Goal: Task Accomplishment & Management: Complete application form

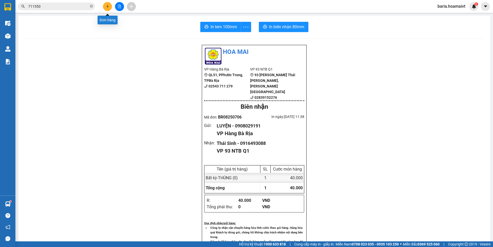
click at [106, 6] on icon "plus" at bounding box center [108, 7] width 4 height 4
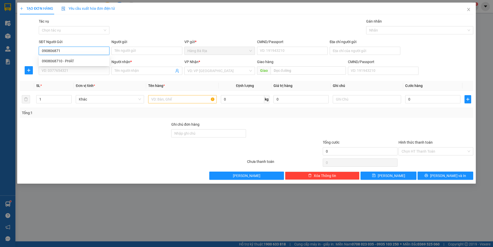
type input "0908068710"
click at [68, 61] on div "0908068710 - PHÁT" at bounding box center [74, 61] width 64 height 6
type input "PHÁT"
type input "051186000102"
type input "0924067118"
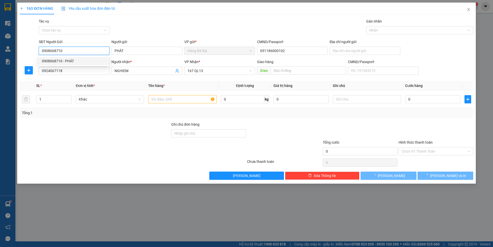
type input "NGHIEM"
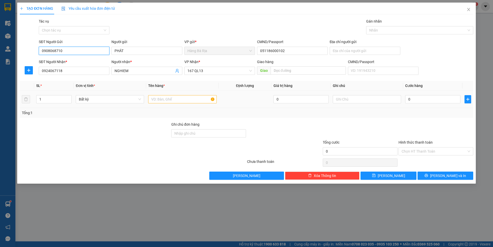
type input "0908068710"
click at [181, 100] on input "text" at bounding box center [182, 99] width 68 height 8
type input "THUNHG NHỎ"
click at [413, 99] on input "0" at bounding box center [432, 99] width 55 height 8
type input "3"
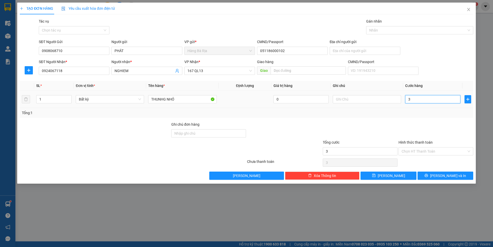
type input "3"
type input "30"
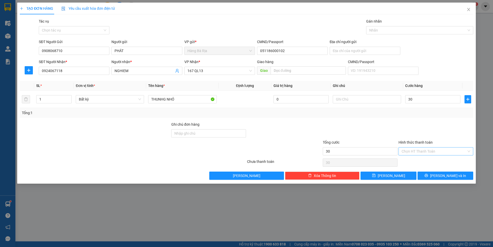
click at [410, 153] on input "Hình thức thanh toán" at bounding box center [433, 152] width 65 height 8
type input "30.000"
click at [413, 160] on div "Tại văn phòng" at bounding box center [435, 162] width 69 height 6
type input "0"
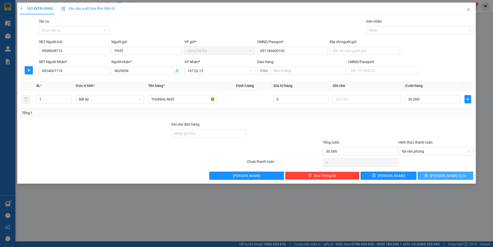
click at [431, 177] on button "[PERSON_NAME] và In" at bounding box center [445, 176] width 56 height 8
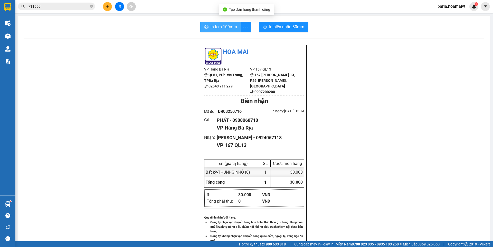
click at [206, 29] on icon "printer" at bounding box center [206, 27] width 4 height 4
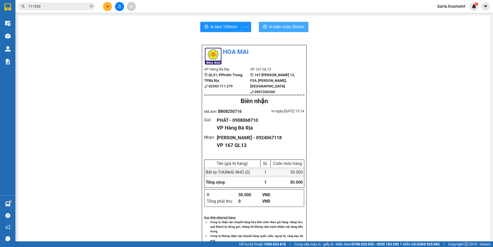
click at [292, 31] on button "In biên nhận 80mm" at bounding box center [284, 27] width 50 height 10
click at [91, 5] on span at bounding box center [91, 6] width 3 height 5
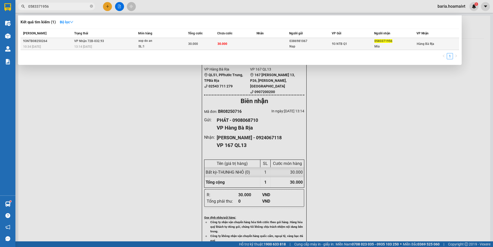
type input "0583371956"
click at [380, 44] on div "Mia" at bounding box center [395, 46] width 42 height 5
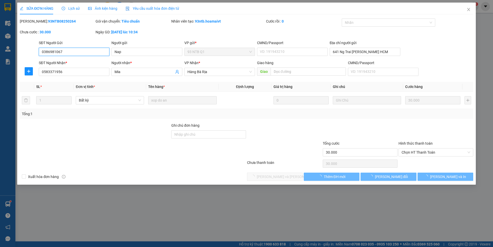
type input "0386981067"
type input "Nap"
type input "641 Ng Trai [PERSON_NAME] HCM"
type input "0583371956"
type input "Mia"
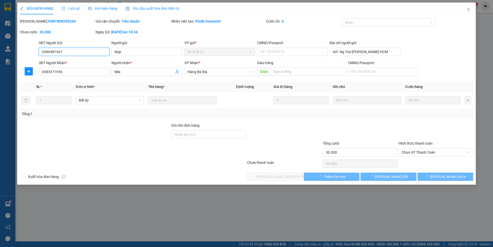
type input "30.000"
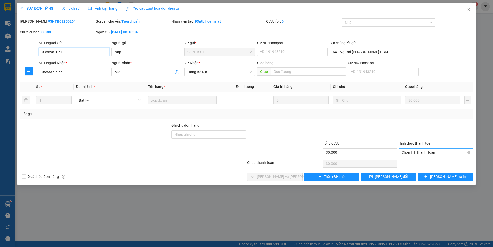
click at [414, 150] on span "Chọn HT Thanh Toán" at bounding box center [435, 153] width 69 height 8
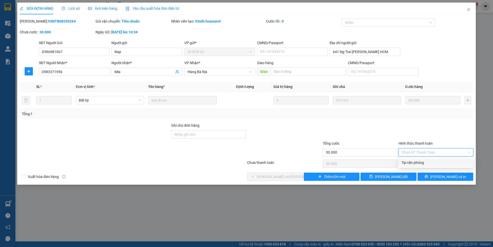
drag, startPoint x: 415, startPoint y: 161, endPoint x: 334, endPoint y: 165, distance: 80.9
click at [414, 161] on div "Tại văn phòng" at bounding box center [435, 163] width 69 height 6
type input "0"
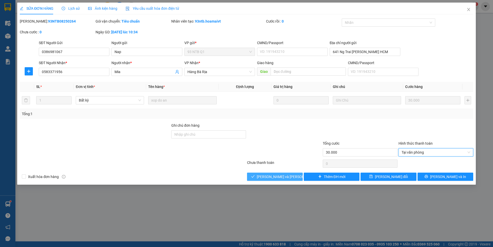
click at [284, 177] on span "[PERSON_NAME] và [PERSON_NAME] hàng" at bounding box center [291, 177] width 69 height 6
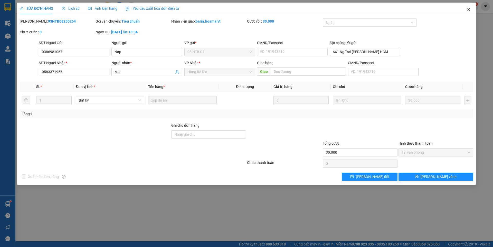
click at [467, 9] on icon "close" at bounding box center [468, 9] width 4 height 4
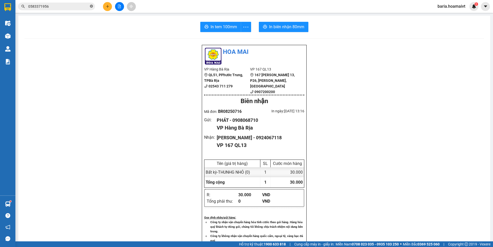
click at [92, 6] on icon "close-circle" at bounding box center [91, 6] width 3 height 3
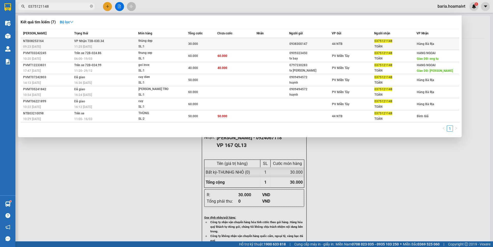
type input "0375121148"
click at [385, 45] on div "TOÀN" at bounding box center [395, 46] width 42 height 5
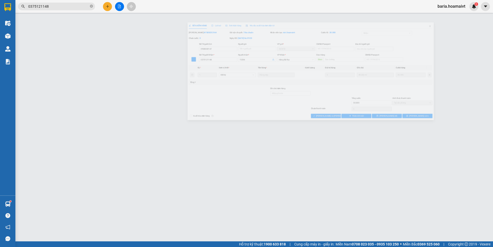
type input "0938300147"
type input "0375121148"
type input "TOÀN"
type input "30.000"
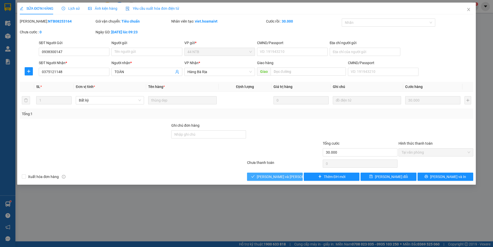
click at [285, 177] on span "[PERSON_NAME] và [PERSON_NAME] hàng" at bounding box center [291, 177] width 69 height 6
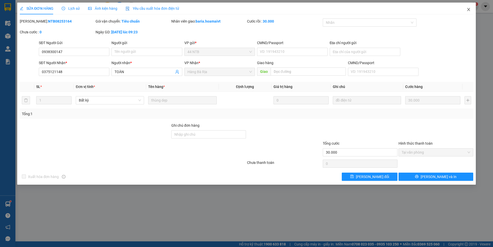
click at [467, 7] on span "Close" at bounding box center [468, 10] width 14 height 14
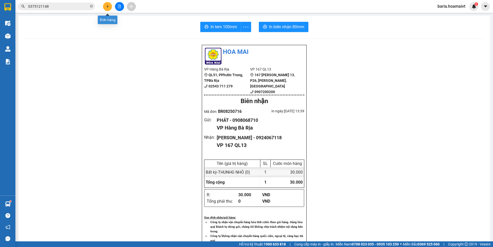
click at [106, 6] on icon "plus" at bounding box center [108, 7] width 4 height 4
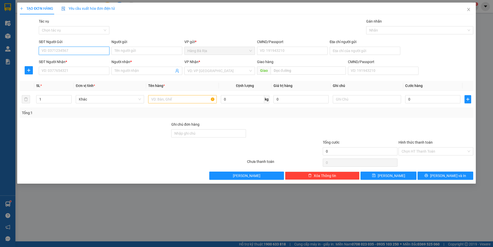
click at [92, 48] on input "SĐT Người Gửi" at bounding box center [74, 51] width 71 height 8
type input "0974061931"
click at [80, 69] on input "SĐT Người Nhận *" at bounding box center [74, 71] width 71 height 8
click at [134, 50] on input "Người gửi" at bounding box center [146, 51] width 71 height 8
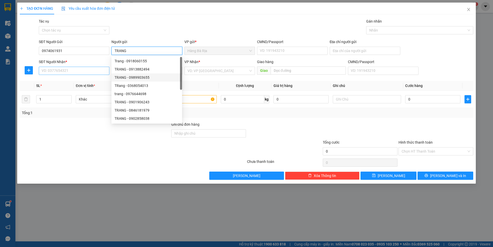
type input "TRANG"
click at [104, 73] on input "SĐT Người Nhận *" at bounding box center [74, 71] width 71 height 8
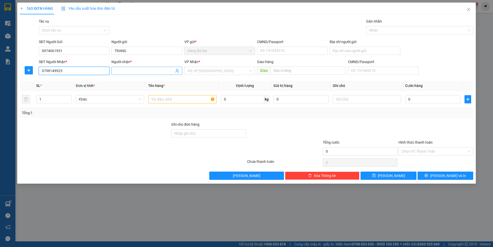
type input "0798149923"
click at [137, 70] on input "Người nhận *" at bounding box center [143, 71] width 59 height 6
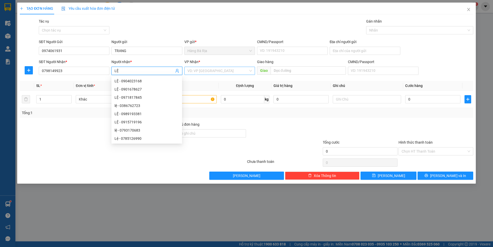
type input "LỆ"
click at [209, 72] on input "search" at bounding box center [217, 71] width 61 height 8
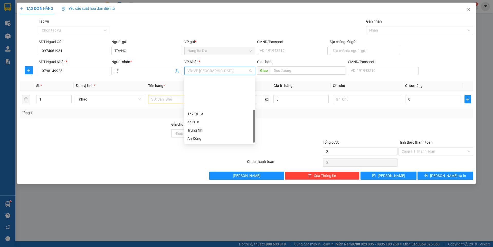
scroll to position [41, 0]
click at [202, 106] on div "PV Miền Tây" at bounding box center [219, 106] width 64 height 6
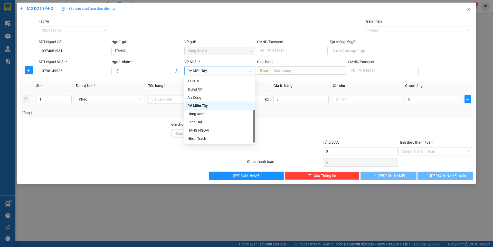
click at [176, 100] on input "text" at bounding box center [182, 99] width 68 height 8
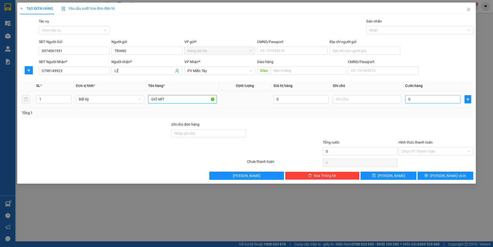
type input "GIỎ MÍT"
click at [415, 98] on input "0" at bounding box center [432, 99] width 55 height 8
type input "3"
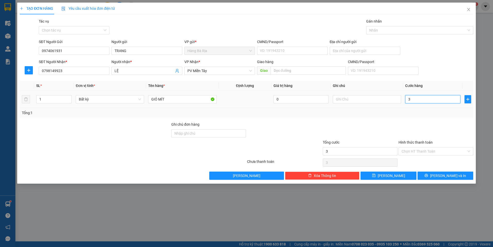
type input "30"
click at [420, 151] on input "Hình thức thanh toán" at bounding box center [433, 152] width 65 height 8
type input "30.000"
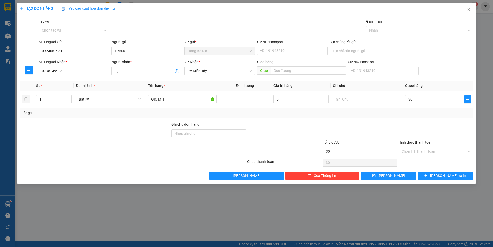
type input "30.000"
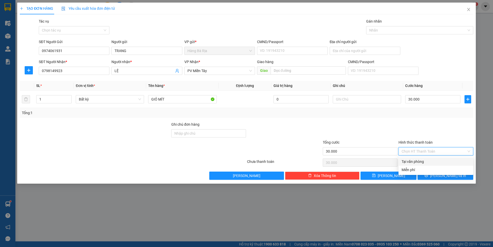
click at [418, 158] on div "Tại văn phòng" at bounding box center [435, 162] width 75 height 8
type input "0"
click at [426, 178] on button "[PERSON_NAME] và In" at bounding box center [445, 176] width 56 height 8
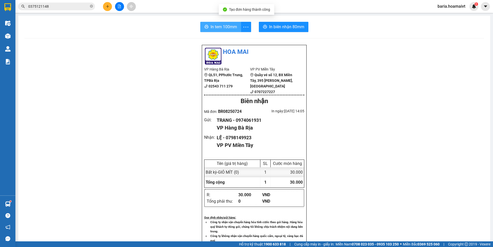
click at [205, 27] on icon "printer" at bounding box center [206, 27] width 4 height 4
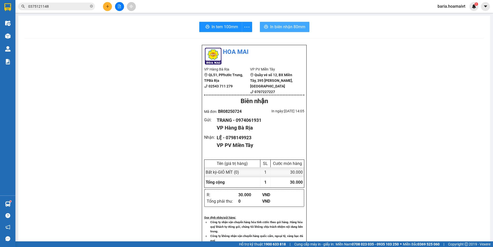
click at [273, 28] on span "In biên nhận 80mm" at bounding box center [287, 27] width 35 height 6
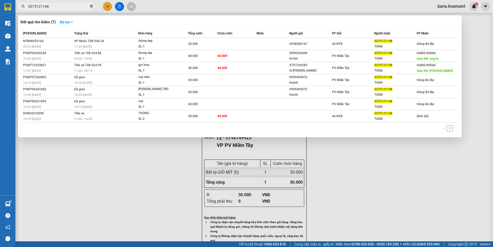
click at [90, 6] on icon "close-circle" at bounding box center [91, 6] width 3 height 3
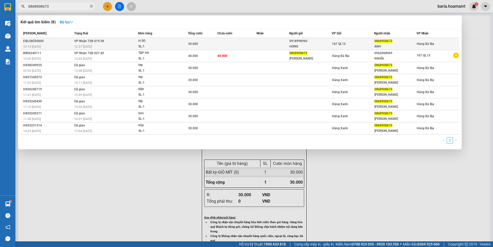
type input "0868908673"
click at [384, 47] on div "ANH" at bounding box center [395, 46] width 42 height 5
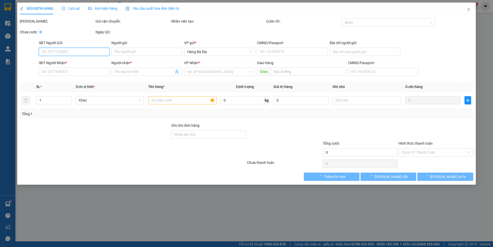
type input "0918998960"
type input "HONG"
type input "0868908673"
type input "ANH"
type input "30.000"
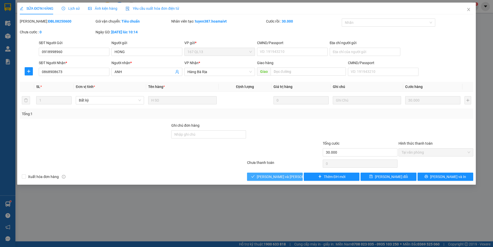
click at [286, 177] on span "[PERSON_NAME] và [PERSON_NAME] hàng" at bounding box center [291, 177] width 69 height 6
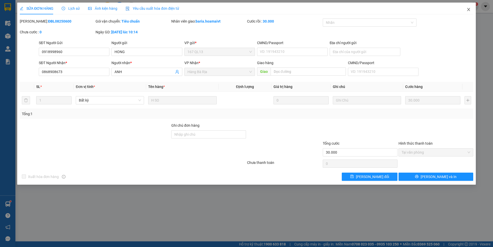
click at [470, 9] on icon "close" at bounding box center [468, 9] width 4 height 4
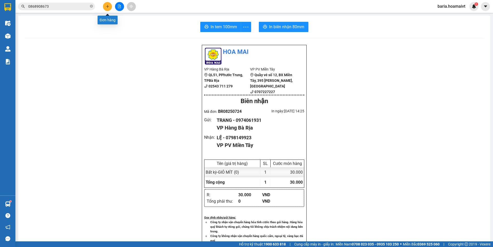
click at [107, 5] on icon "plus" at bounding box center [108, 7] width 4 height 4
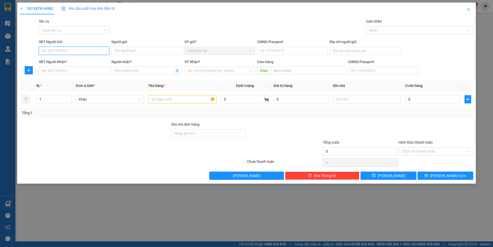
click at [95, 51] on input "SĐT Người Gửi" at bounding box center [74, 51] width 71 height 8
click at [78, 71] on input "SĐT Người Nhận *" at bounding box center [74, 71] width 71 height 8
type input "0362216470"
click at [127, 71] on input "Người nhận *" at bounding box center [143, 71] width 59 height 6
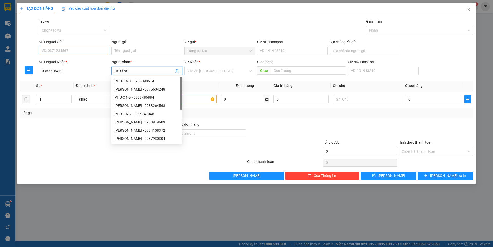
type input "HƯƠNG"
click at [80, 47] on input "SĐT Người Gửi" at bounding box center [74, 51] width 71 height 8
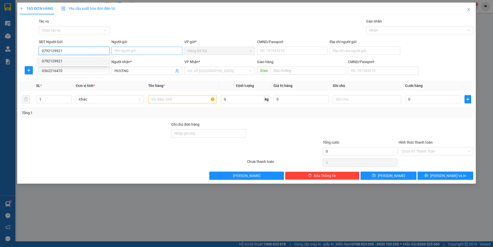
type input "0792129921"
click at [122, 51] on input "Người gửi" at bounding box center [146, 51] width 71 height 8
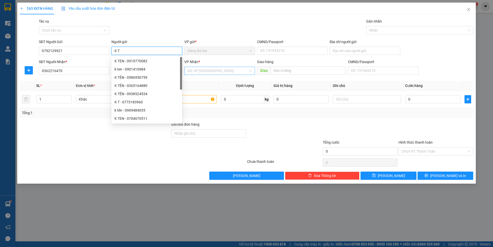
type input "K T"
click at [213, 68] on input "search" at bounding box center [217, 71] width 61 height 8
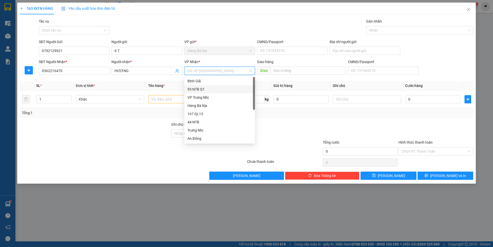
click at [207, 89] on div "93 NTB Q1" at bounding box center [219, 89] width 64 height 6
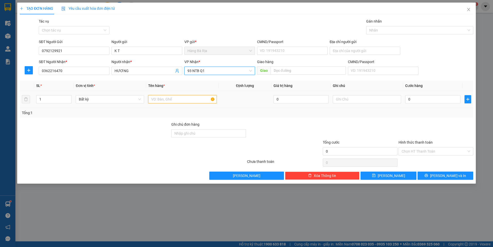
click at [174, 100] on input "text" at bounding box center [182, 99] width 68 height 8
type input "GÓI ĐEN"
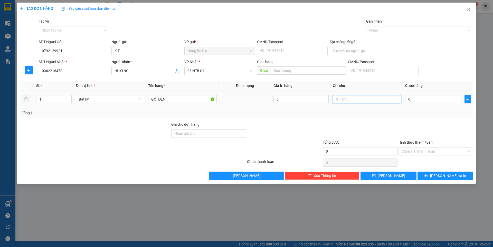
click at [343, 100] on input "text" at bounding box center [367, 99] width 68 height 8
type input "D"
type input "Đ"
type input "QUẦN ÁO"
click at [428, 99] on input "0" at bounding box center [432, 99] width 55 height 8
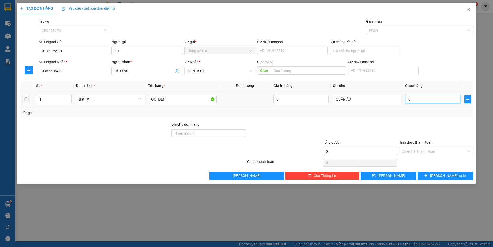
type input "3"
type input "30"
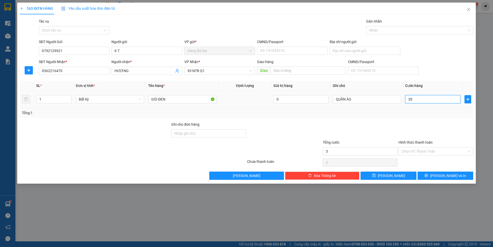
type input "30"
type input "30.000"
click at [439, 175] on button "[PERSON_NAME] và In" at bounding box center [445, 176] width 56 height 8
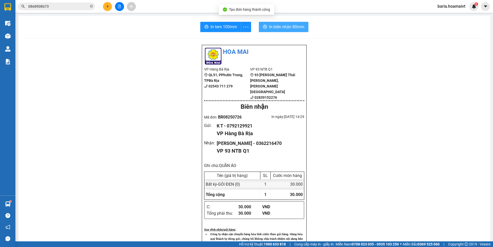
click at [271, 28] on span "In biên nhận 80mm" at bounding box center [286, 27] width 35 height 6
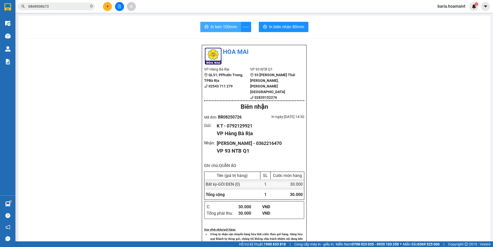
click at [230, 28] on span "In tem 100mm" at bounding box center [223, 27] width 26 height 6
click at [92, 5] on icon "close-circle" at bounding box center [91, 6] width 3 height 3
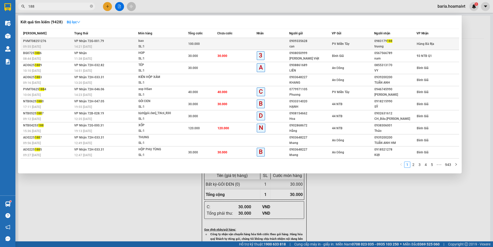
type input "188"
click at [384, 45] on div "truong" at bounding box center [395, 46] width 42 height 5
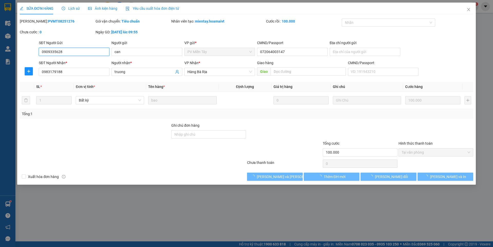
type input "0909335628"
type input "can"
type input "072064003147"
type input "0983179188"
type input "truong"
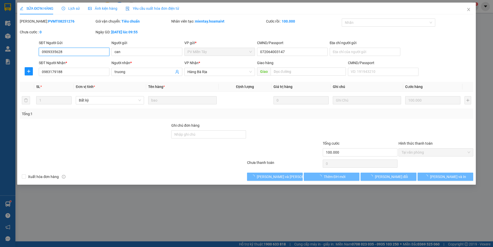
type input "100.000"
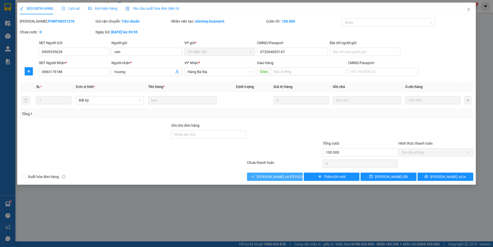
click at [280, 177] on span "[PERSON_NAME] và [PERSON_NAME] hàng" at bounding box center [291, 177] width 69 height 6
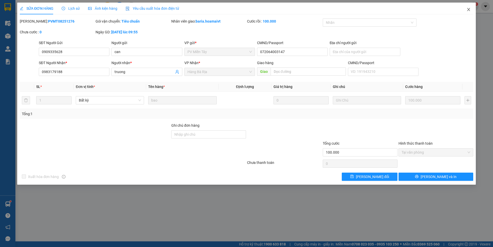
click at [467, 10] on icon "close" at bounding box center [468, 9] width 4 height 4
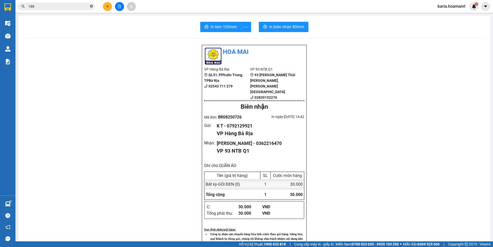
click at [90, 5] on icon "close-circle" at bounding box center [91, 6] width 3 height 3
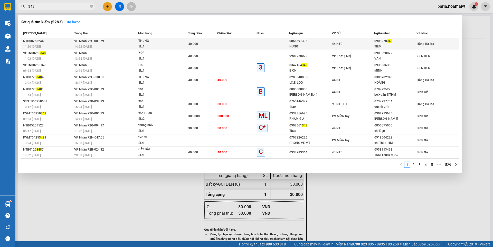
type input "348"
click at [380, 44] on div "TIEM" at bounding box center [395, 46] width 42 height 5
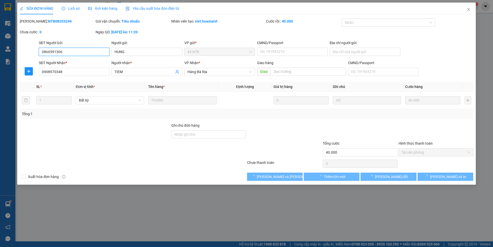
type input "0866591306"
type input "HUNG"
type input "0908970348"
type input "TIEM"
type input "40.000"
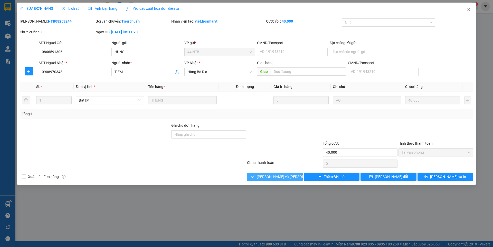
click at [267, 175] on span "[PERSON_NAME] và [PERSON_NAME] hàng" at bounding box center [291, 177] width 69 height 6
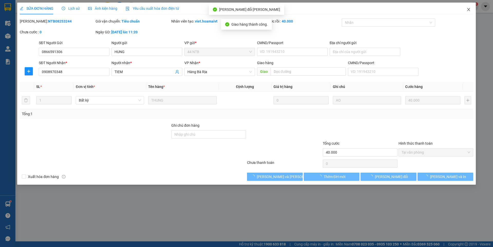
click at [468, 10] on icon "close" at bounding box center [468, 9] width 4 height 4
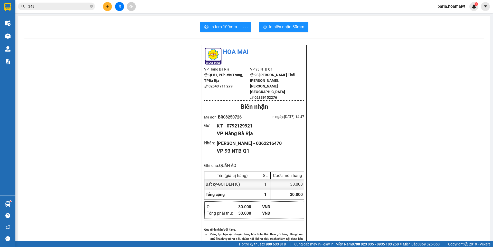
click at [108, 6] on icon "plus" at bounding box center [107, 6] width 3 height 0
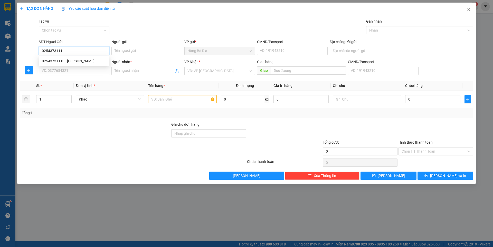
type input "02543731113"
click at [92, 57] on div "02543731113 - [PERSON_NAME]" at bounding box center [74, 61] width 71 height 8
type input "VẠN PHƯỚC"
type input "066097009575"
type input "0909471798"
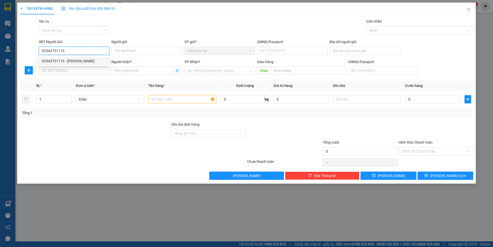
type input "NGỌC"
type input "02543731113"
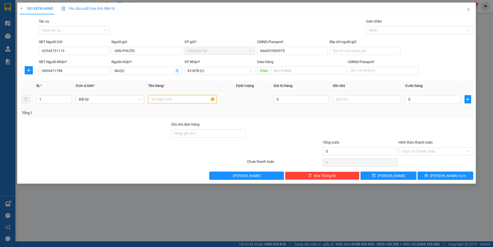
click at [181, 99] on input "text" at bounding box center [182, 99] width 68 height 8
type input "XÔP"
click at [424, 98] on input "0" at bounding box center [432, 99] width 55 height 8
type input "3"
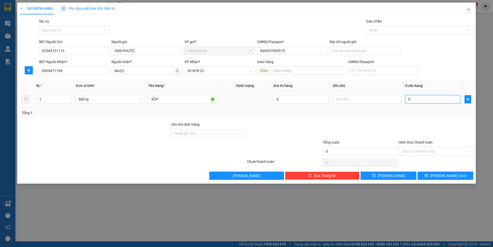
type input "3"
type input "30"
click at [424, 150] on input "Hình thức thanh toán" at bounding box center [433, 152] width 65 height 8
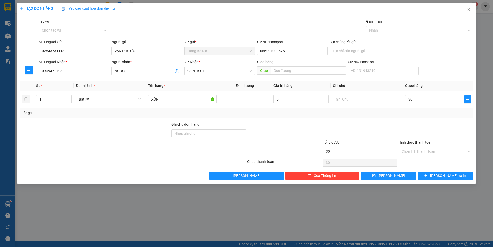
type input "30.000"
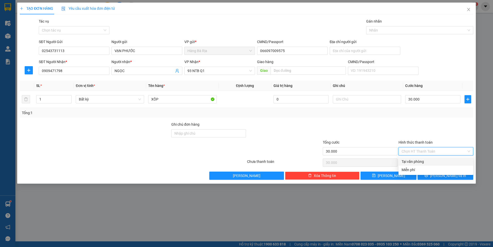
click at [422, 161] on div "Tại văn phòng" at bounding box center [435, 162] width 69 height 6
type input "0"
click at [425, 176] on button "[PERSON_NAME] và In" at bounding box center [445, 176] width 56 height 8
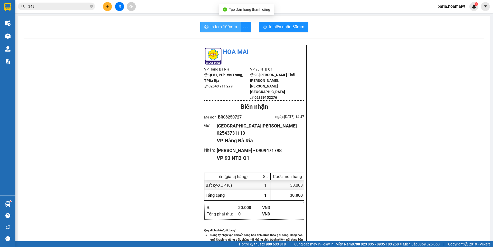
click at [224, 27] on span "In tem 100mm" at bounding box center [223, 27] width 26 height 6
click at [92, 7] on icon "close-circle" at bounding box center [91, 6] width 3 height 3
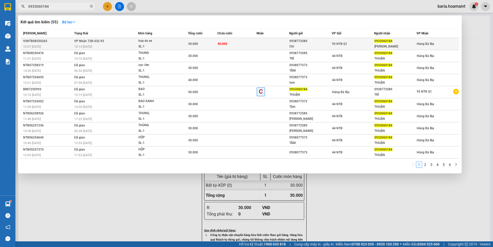
type input "0933060184"
click at [386, 44] on div "[PERSON_NAME]" at bounding box center [395, 46] width 42 height 5
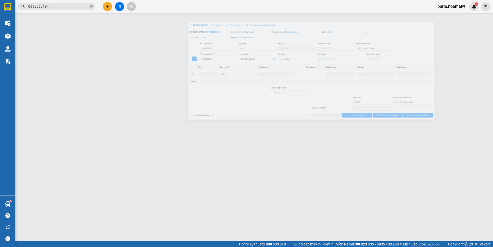
type input "0938772585"
type input "Chi"
type input "67 Ta Uyen F12 Q5"
type input "0933060184"
type input "[PERSON_NAME]"
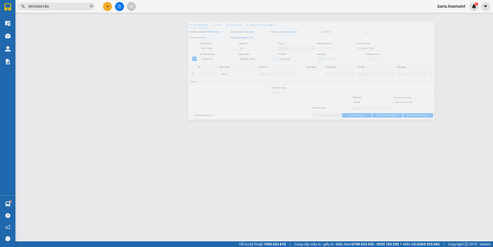
type input "30.000"
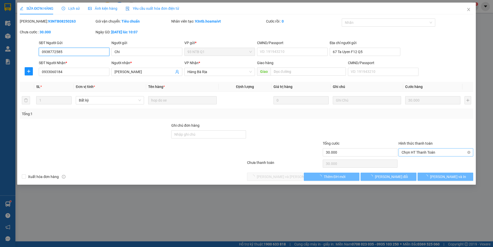
click at [422, 154] on span "Chọn HT Thanh Toán" at bounding box center [435, 153] width 69 height 8
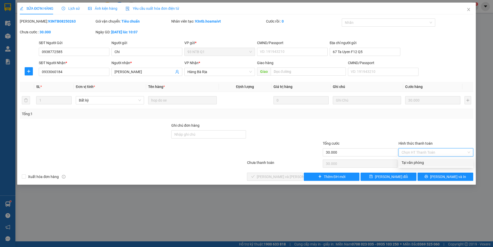
click at [420, 162] on div "Tại văn phòng" at bounding box center [435, 163] width 69 height 6
type input "0"
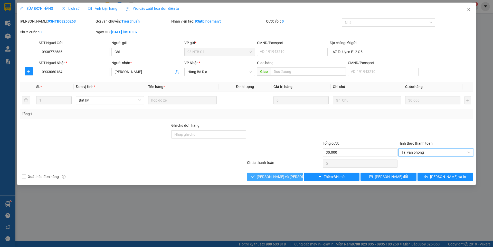
click at [284, 174] on span "[PERSON_NAME] và [PERSON_NAME] hàng" at bounding box center [291, 177] width 69 height 6
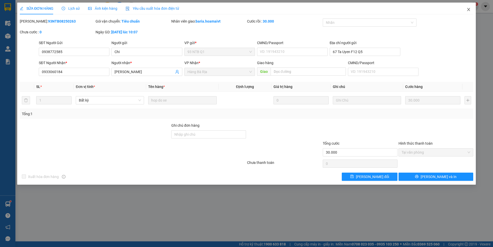
click at [467, 11] on icon "close" at bounding box center [468, 9] width 4 height 4
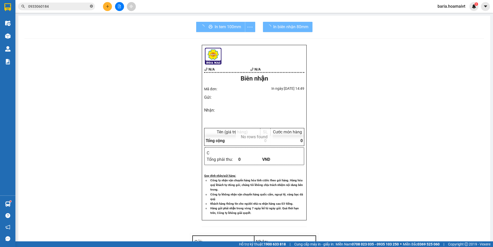
click at [91, 6] on icon "close-circle" at bounding box center [91, 6] width 3 height 3
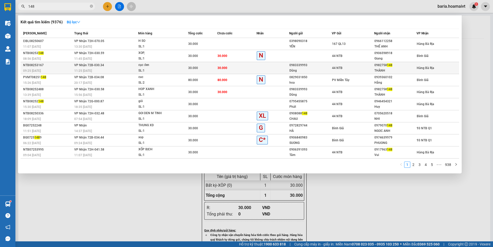
type input "148"
click at [383, 66] on div "0982758 148" at bounding box center [395, 65] width 42 height 5
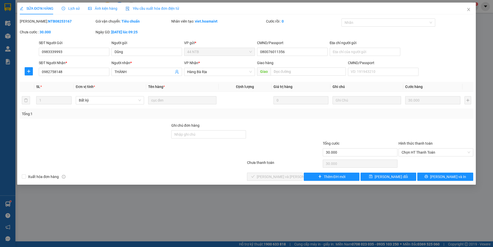
type input "0983339993"
type input "Dũng"
type input "080076011356"
type input "0982758148"
type input "THÀNH"
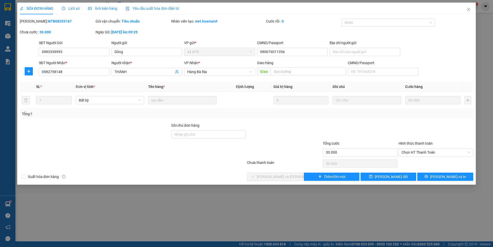
type input "30.000"
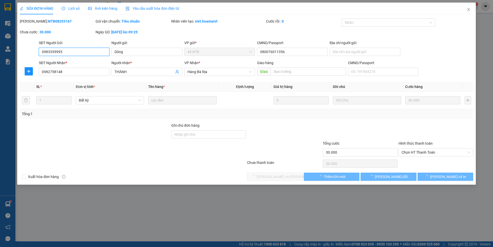
click at [407, 151] on span "Chọn HT Thanh Toán" at bounding box center [435, 153] width 69 height 8
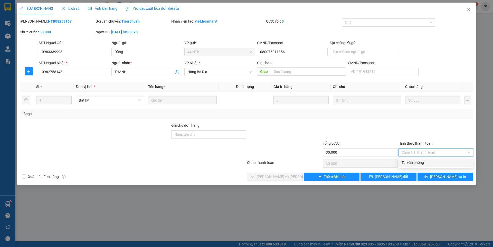
click at [407, 161] on div "Tại văn phòng" at bounding box center [435, 163] width 69 height 6
type input "0"
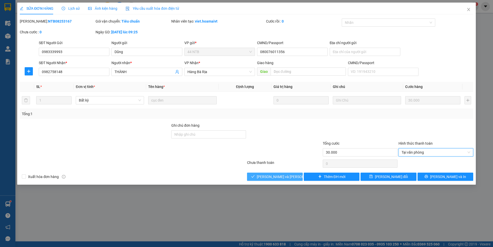
click at [285, 179] on span "[PERSON_NAME] và [PERSON_NAME] hàng" at bounding box center [291, 177] width 69 height 6
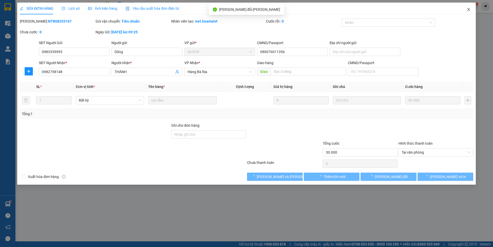
click at [467, 8] on icon "close" at bounding box center [468, 9] width 3 height 3
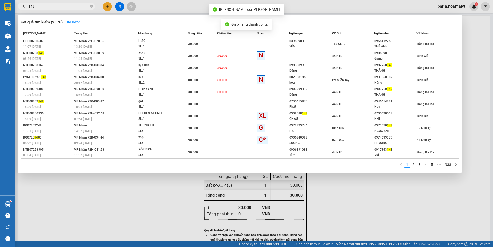
click at [87, 5] on input "148" at bounding box center [58, 7] width 61 height 6
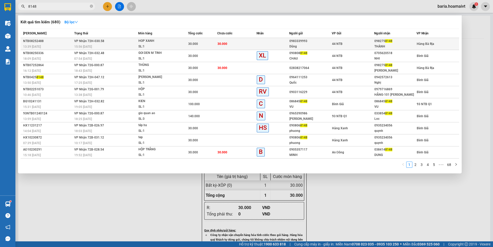
type input "8148"
click at [369, 43] on div "44 NTB" at bounding box center [353, 44] width 42 height 6
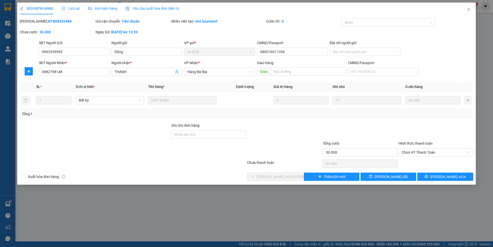
type input "0983339993"
type input "Dũng"
type input "080076011356"
type input "0982758148"
type input "THÀNH"
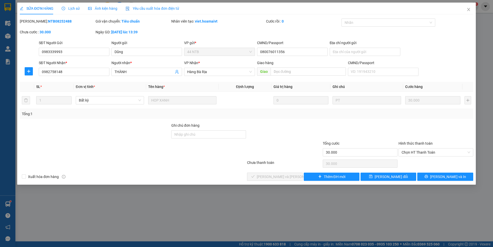
type input "30.000"
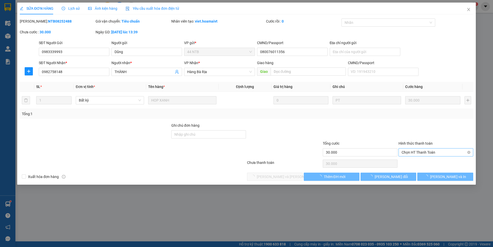
click at [414, 152] on div "SỬA ĐƠN HÀNG Lịch sử [PERSON_NAME] hàng Yêu cầu xuất [PERSON_NAME] điện tử Tota…" at bounding box center [246, 123] width 493 height 247
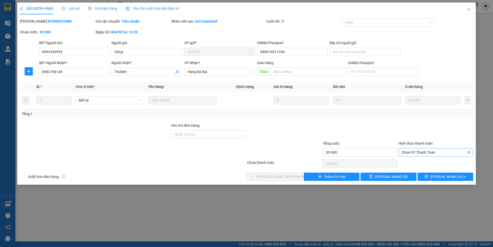
drag, startPoint x: 409, startPoint y: 151, endPoint x: 409, endPoint y: 156, distance: 4.4
click at [409, 153] on span "Chọn HT Thanh Toán" at bounding box center [435, 153] width 69 height 8
click at [409, 161] on div "Tại văn phòng" at bounding box center [435, 163] width 69 height 6
type input "0"
click at [279, 174] on span "[PERSON_NAME] và [PERSON_NAME] hàng" at bounding box center [291, 177] width 69 height 6
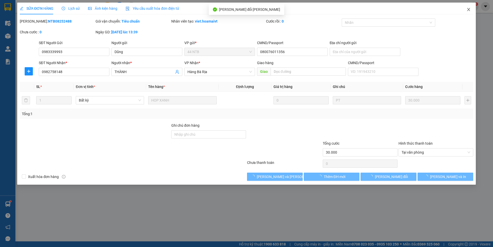
click at [468, 8] on icon "close" at bounding box center [468, 9] width 4 height 4
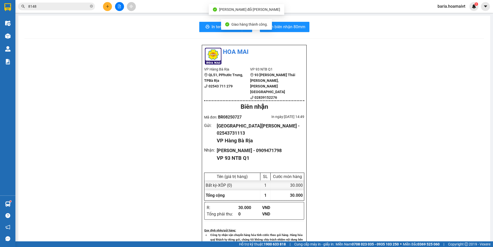
click at [49, 6] on input "8148" at bounding box center [58, 7] width 61 height 6
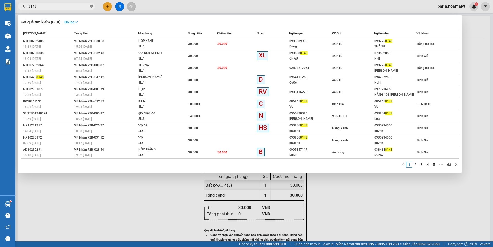
click at [92, 8] on span at bounding box center [91, 6] width 3 height 5
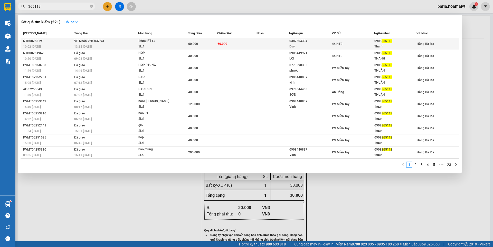
type input "365113"
click at [380, 44] on div "Thành" at bounding box center [395, 46] width 42 height 5
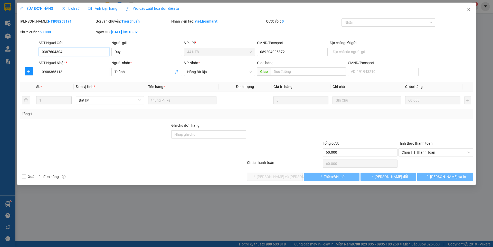
type input "0387604304"
type input "Duy"
type input "089204005372"
type input "0908365113"
type input "Thành"
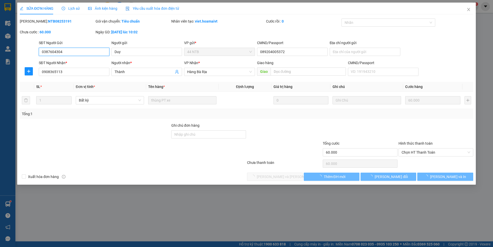
type input "60.000"
click at [410, 152] on span "Chọn HT Thanh Toán" at bounding box center [435, 153] width 69 height 8
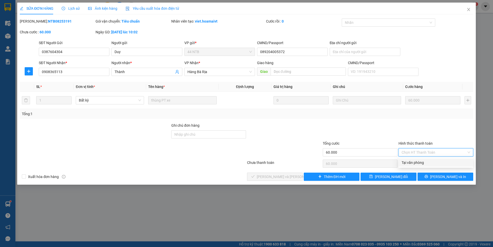
click at [409, 162] on div "Tại văn phòng" at bounding box center [435, 163] width 69 height 6
type input "0"
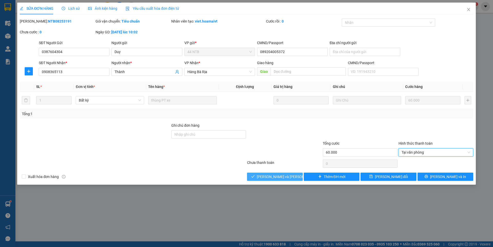
click at [289, 177] on span "[PERSON_NAME] và [PERSON_NAME] hàng" at bounding box center [291, 177] width 69 height 6
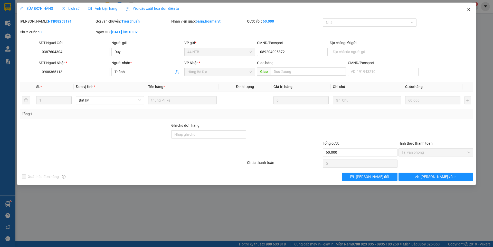
click at [468, 9] on icon "close" at bounding box center [468, 9] width 4 height 4
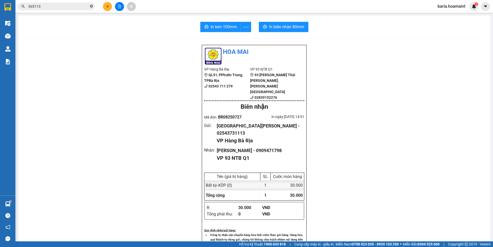
click at [90, 6] on icon "close-circle" at bounding box center [91, 6] width 3 height 3
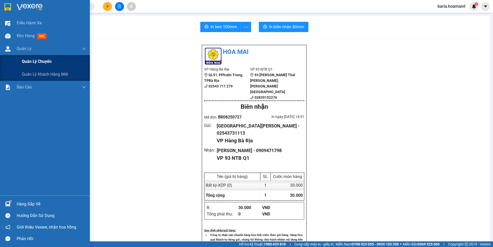
click at [37, 63] on span "Quản lý chuyến" at bounding box center [37, 61] width 30 height 6
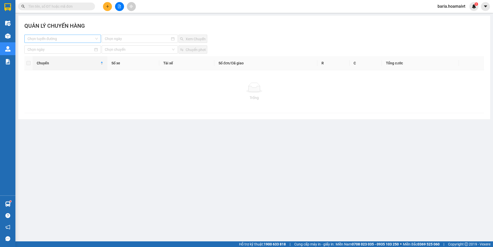
click at [80, 39] on input "search" at bounding box center [60, 39] width 67 height 8
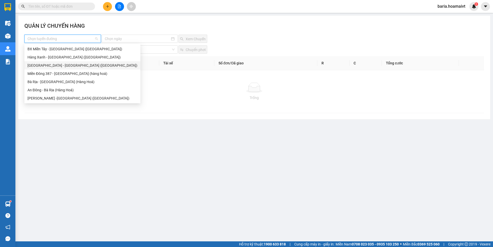
click at [73, 64] on div "[GEOGRAPHIC_DATA] - [GEOGRAPHIC_DATA] ([GEOGRAPHIC_DATA])" at bounding box center [82, 66] width 110 height 6
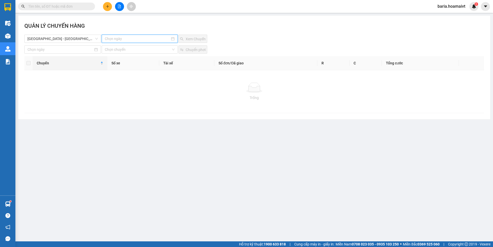
click at [114, 38] on input at bounding box center [137, 39] width 65 height 6
type input "[DATE]"
drag, startPoint x: 120, startPoint y: 84, endPoint x: 129, endPoint y: 77, distance: 11.4
click at [119, 84] on div "11" at bounding box center [118, 84] width 6 height 6
click at [188, 38] on span "Xem Chuyến" at bounding box center [196, 39] width 20 height 6
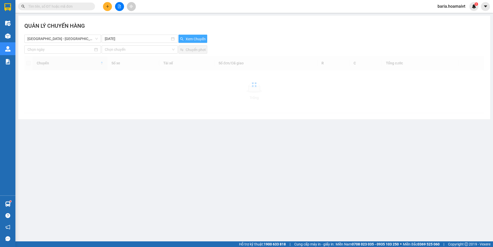
click at [188, 38] on span "Xem Chuyến" at bounding box center [196, 39] width 20 height 6
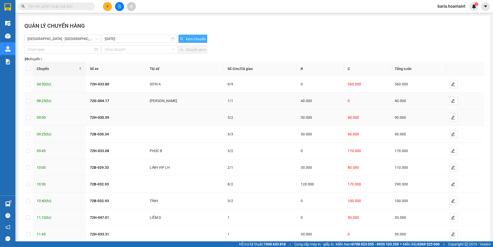
scroll to position [29, 0]
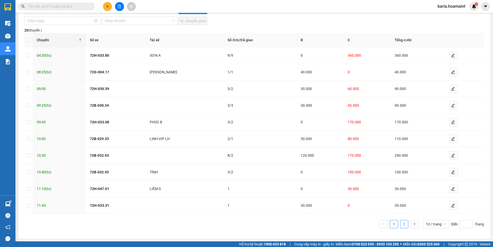
click at [402, 226] on link "2" at bounding box center [404, 224] width 8 height 8
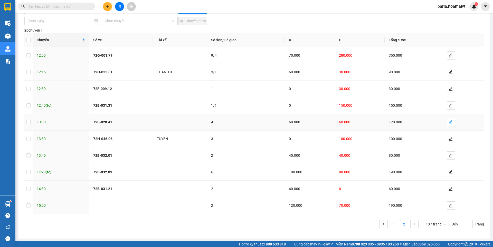
click at [448, 120] on icon "edit" at bounding box center [450, 122] width 4 height 4
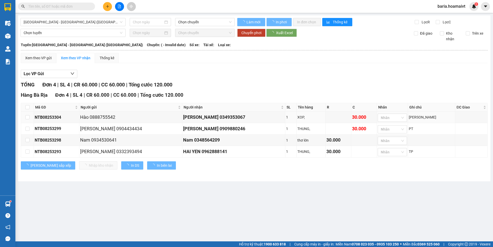
type input "[DATE]"
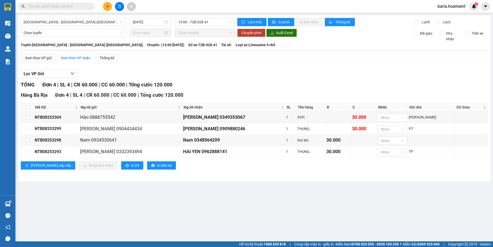
click at [87, 4] on input "text" at bounding box center [58, 7] width 61 height 6
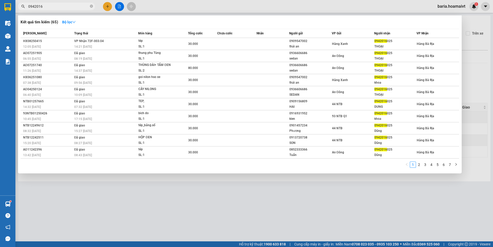
type input "0942016"
click at [128, 214] on div at bounding box center [246, 123] width 493 height 247
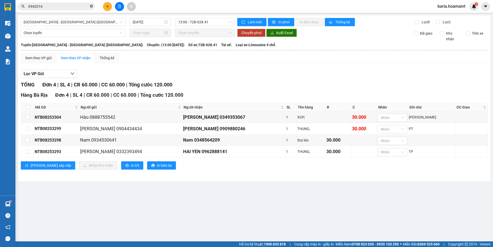
click at [91, 6] on icon "close-circle" at bounding box center [91, 6] width 3 height 3
click at [83, 6] on input "text" at bounding box center [58, 7] width 61 height 6
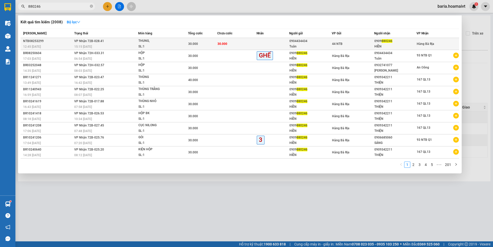
type input "880246"
click at [385, 44] on div "HIỀN" at bounding box center [395, 46] width 42 height 5
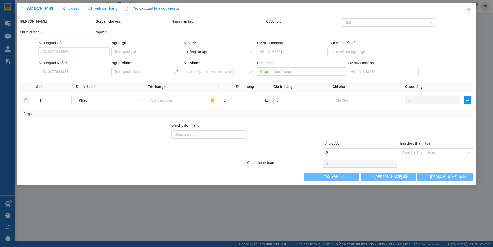
type input "0904434434"
type input "Tuân"
type input "008085000092"
type input "0909880246"
type input "HIỀN"
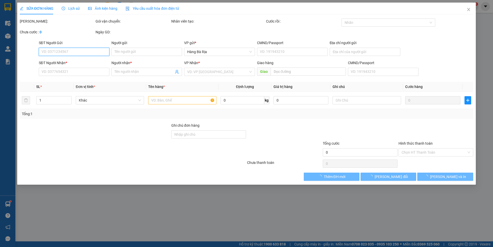
type input "30.000"
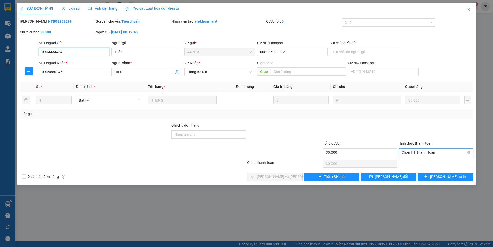
click at [420, 152] on span "Chọn HT Thanh Toán" at bounding box center [435, 153] width 69 height 8
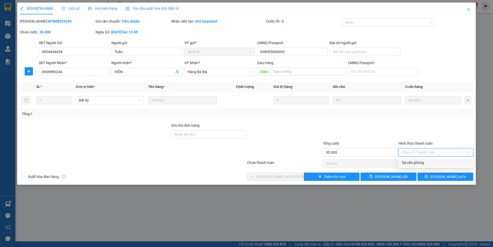
click at [418, 160] on div "Tại văn phòng" at bounding box center [435, 163] width 69 height 6
type input "0"
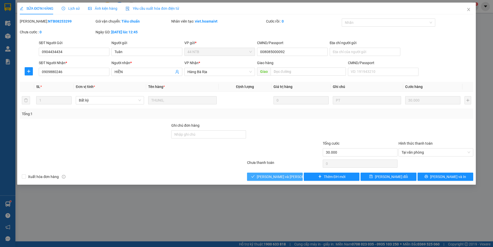
click at [284, 175] on span "[PERSON_NAME] và [PERSON_NAME] hàng" at bounding box center [291, 177] width 69 height 6
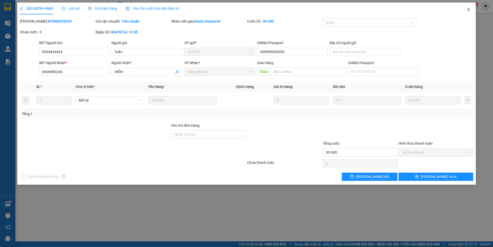
click at [467, 9] on icon "close" at bounding box center [468, 9] width 4 height 4
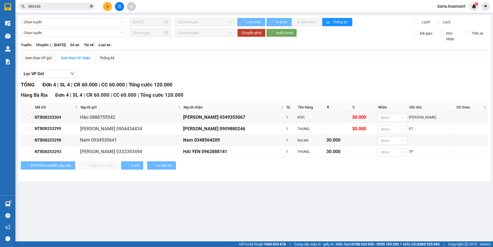
click at [91, 5] on icon "close-circle" at bounding box center [91, 6] width 3 height 3
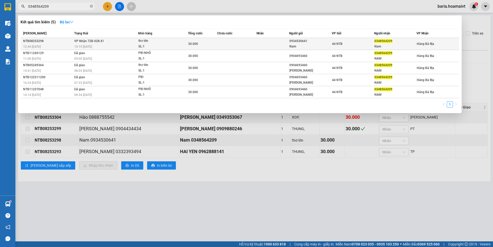
type input "0348564209"
click at [380, 46] on div "Nam" at bounding box center [395, 46] width 42 height 5
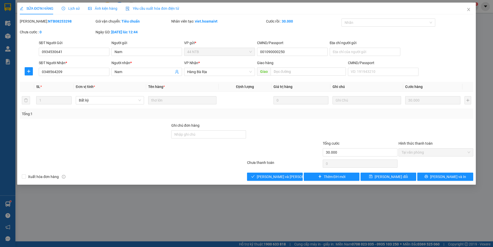
type input "0934530641"
type input "Nam"
type input "001090000250"
type input "0348564209"
type input "Nam"
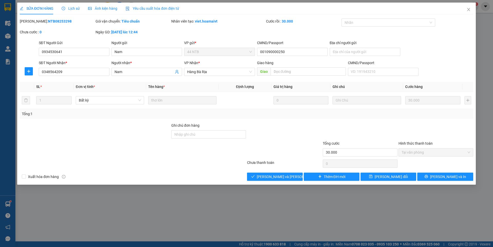
type input "30.000"
click at [254, 179] on button "[PERSON_NAME] và [PERSON_NAME] hàng" at bounding box center [275, 177] width 56 height 8
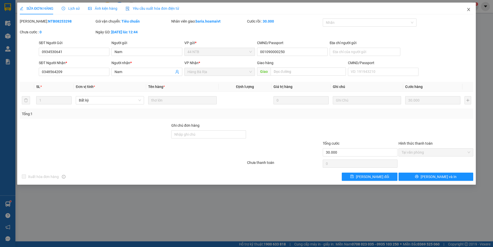
click at [469, 8] on icon "close" at bounding box center [468, 9] width 4 height 4
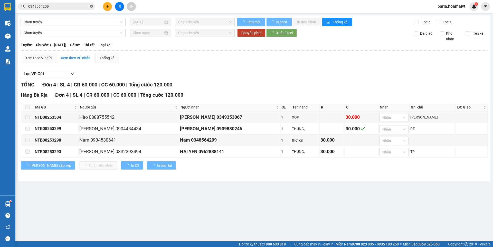
click at [91, 2] on div "Kết quả [PERSON_NAME] ( 5 ) Bộ lọc Mã ĐH Trạng thái Món hàng Tổng [PERSON_NAME]…" at bounding box center [50, 6] width 100 height 9
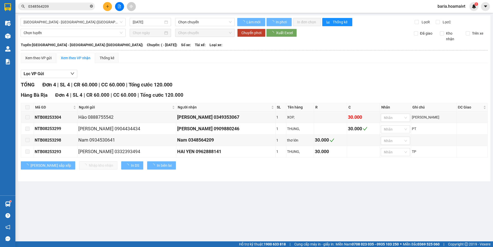
click at [90, 6] on icon "close-circle" at bounding box center [91, 6] width 3 height 3
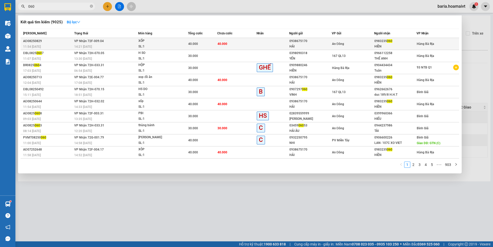
type input "060"
click at [383, 46] on div "HIỀN" at bounding box center [395, 46] width 42 height 5
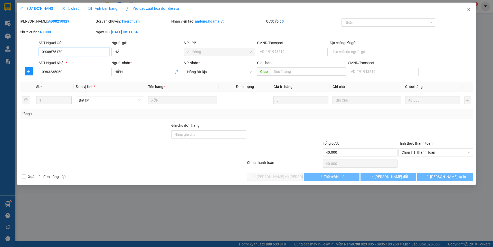
type input "0938675170"
type input "HẢI"
type input "0983235060"
type input "HIỀN"
type input "40.000"
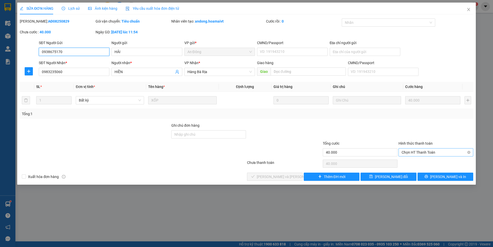
click at [406, 151] on span "Chọn HT Thanh Toán" at bounding box center [435, 153] width 69 height 8
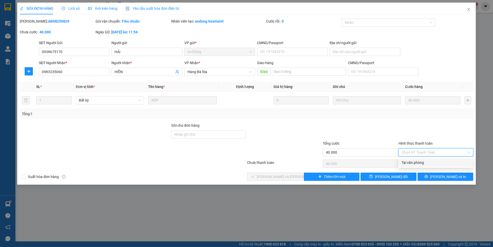
click at [408, 160] on div "Tại văn phòng" at bounding box center [435, 163] width 69 height 6
type input "0"
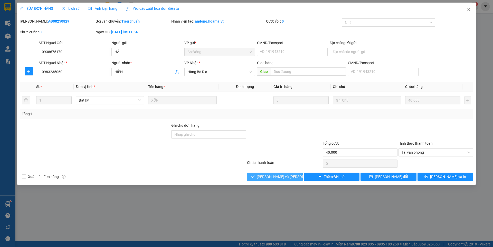
drag, startPoint x: 283, startPoint y: 177, endPoint x: 374, endPoint y: 135, distance: 100.9
click at [287, 173] on button "[PERSON_NAME] và [PERSON_NAME] hàng" at bounding box center [275, 177] width 56 height 8
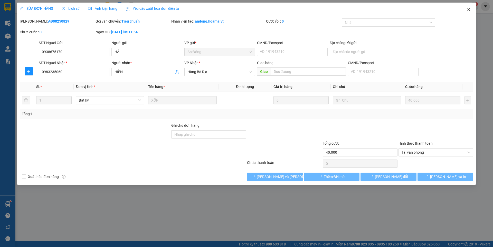
click at [467, 8] on icon "close" at bounding box center [468, 9] width 4 height 4
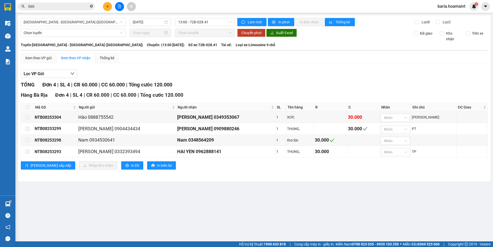
click at [91, 6] on icon "close-circle" at bounding box center [91, 6] width 3 height 3
click at [88, 7] on input "text" at bounding box center [58, 7] width 61 height 6
type input "358"
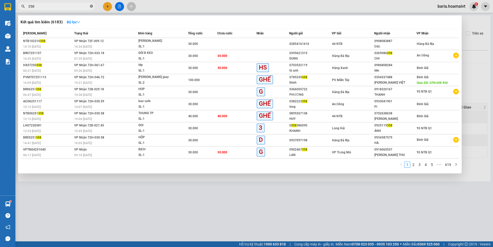
click at [90, 7] on icon "close-circle" at bounding box center [91, 6] width 3 height 3
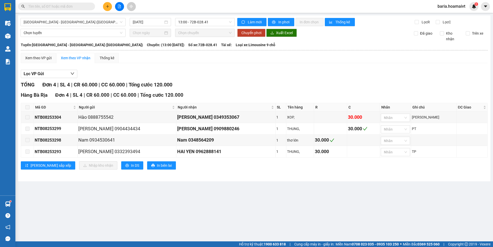
click at [81, 6] on input "text" at bounding box center [58, 7] width 61 height 6
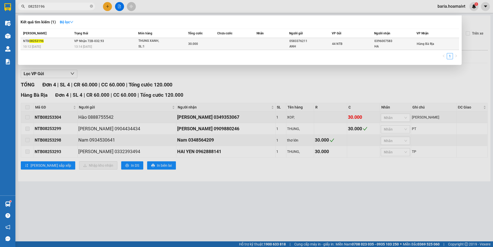
type input "08253196"
click at [380, 41] on div "0396007583" at bounding box center [395, 40] width 42 height 5
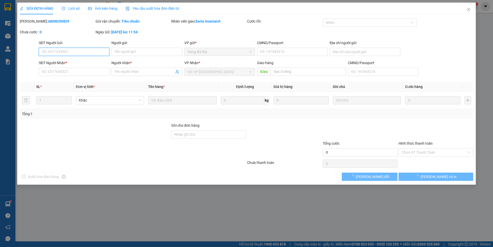
type input "0583376211"
type input "ANH"
type input "0396007583"
type input "HA"
type input "30.000"
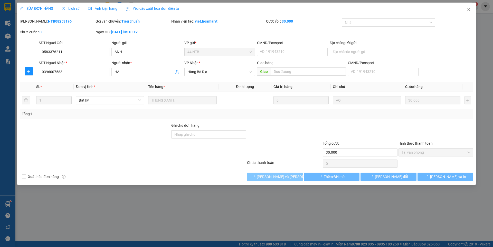
click at [288, 179] on span "[PERSON_NAME] và [PERSON_NAME] hàng" at bounding box center [291, 177] width 69 height 6
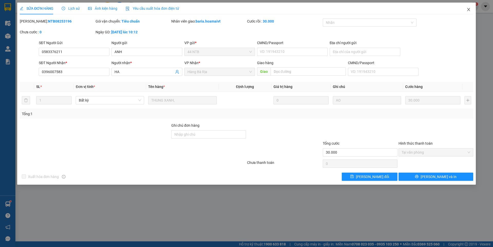
click at [467, 9] on icon "close" at bounding box center [468, 9] width 4 height 4
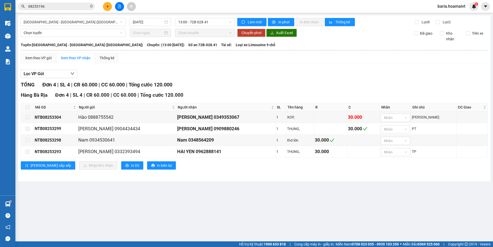
click at [104, 7] on button at bounding box center [107, 6] width 9 height 9
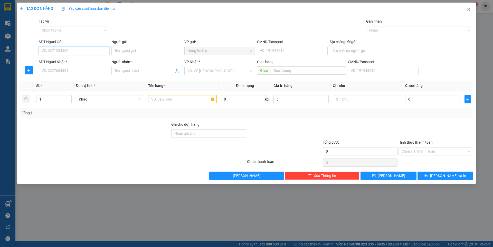
click at [76, 47] on input "SĐT Người Gửi" at bounding box center [74, 51] width 71 height 8
type input "0933009802"
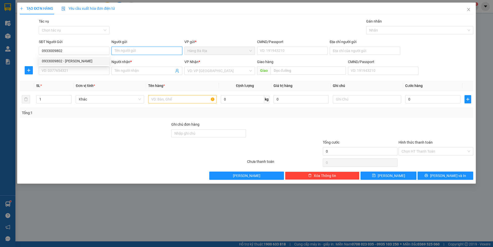
click at [137, 52] on input "Người gửi" at bounding box center [146, 51] width 71 height 8
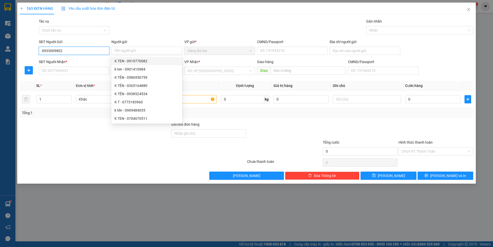
click at [98, 50] on input "0933009802" at bounding box center [74, 51] width 71 height 8
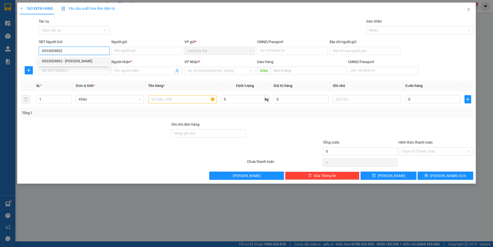
click at [68, 62] on div "0933009802 - [PERSON_NAME]" at bounding box center [74, 61] width 64 height 6
type input "Hiền"
type input "0933009802"
type input "Hiền"
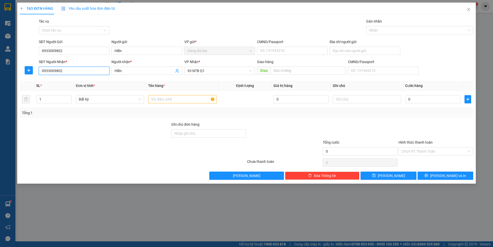
click at [74, 69] on input "0933009802" at bounding box center [74, 71] width 71 height 8
type input "0909622906"
click at [122, 72] on input "Hiền" at bounding box center [143, 71] width 59 height 6
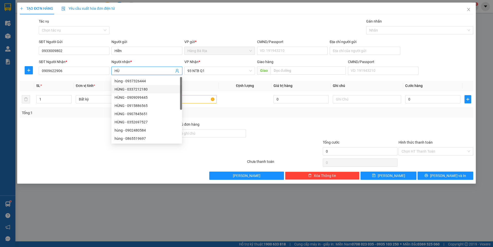
type input "H"
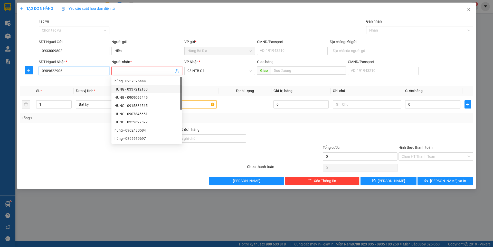
click at [85, 69] on input "0909622906" at bounding box center [74, 71] width 71 height 8
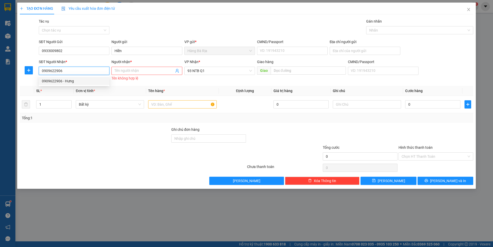
click at [79, 81] on div "0909622906 - Hưng" at bounding box center [74, 81] width 64 height 6
type input "Hưng"
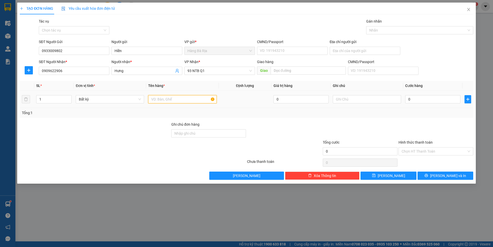
click at [183, 101] on input "text" at bounding box center [182, 99] width 68 height 8
type input "HS"
click at [412, 98] on input "0" at bounding box center [432, 99] width 55 height 8
type input "3"
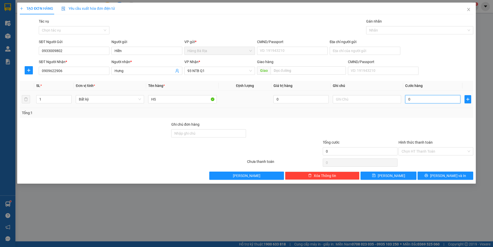
type input "3"
type input "30"
type input "30.000"
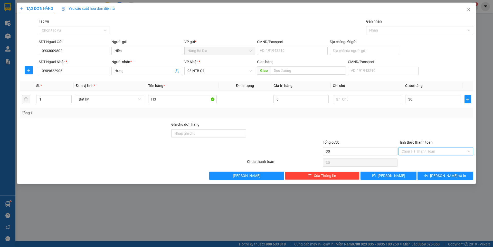
type input "30.000"
click at [432, 149] on input "Hình thức thanh toán" at bounding box center [433, 152] width 65 height 8
click at [418, 164] on div "Tại văn phòng" at bounding box center [435, 162] width 69 height 6
type input "0"
click at [422, 177] on button "[PERSON_NAME] và In" at bounding box center [445, 176] width 56 height 8
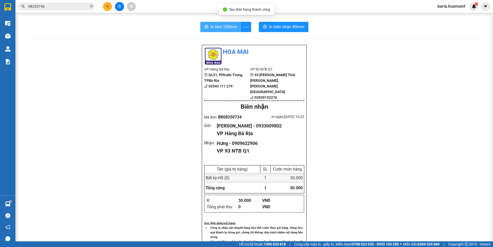
click at [210, 28] on span "In tem 100mm" at bounding box center [223, 27] width 26 height 6
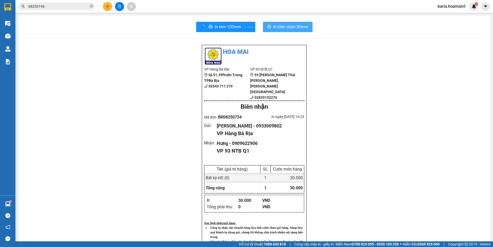
click at [282, 30] on span "In biên nhận 80mm" at bounding box center [290, 27] width 35 height 6
click at [277, 22] on button "In biên nhận 80mm" at bounding box center [284, 27] width 50 height 10
click at [91, 6] on icon "close-circle" at bounding box center [91, 6] width 3 height 3
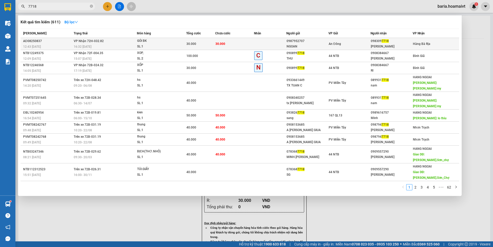
type input "7718"
click at [386, 43] on div "098309 7718" at bounding box center [392, 40] width 42 height 5
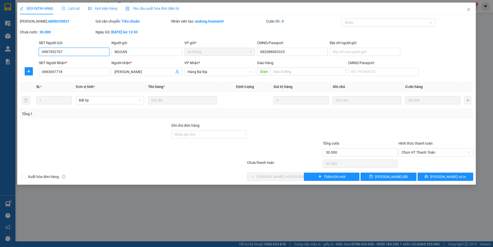
type input "0987952707"
type input "NGOAN"
type input "082088003323"
type input "0983097718"
type input "[PERSON_NAME]"
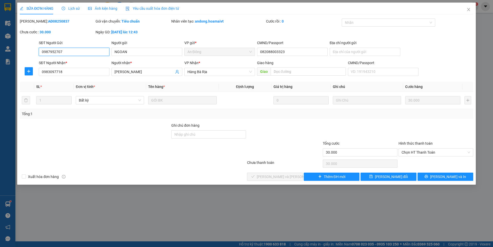
type input "30.000"
click at [419, 154] on span "Chọn HT Thanh Toán" at bounding box center [435, 153] width 69 height 8
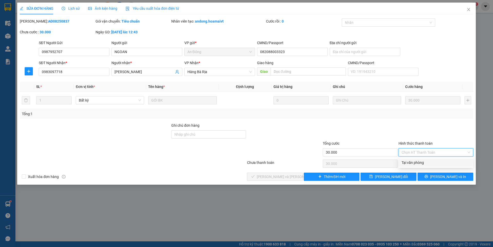
click at [411, 161] on div "Tại văn phòng" at bounding box center [435, 163] width 69 height 6
type input "0"
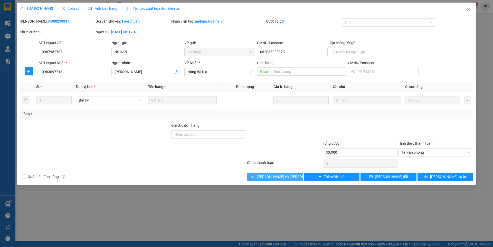
click at [291, 176] on span "[PERSON_NAME] và [PERSON_NAME] hàng" at bounding box center [291, 177] width 69 height 6
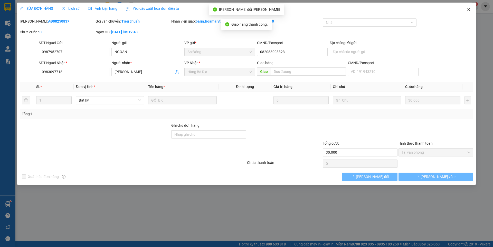
click at [468, 10] on icon "close" at bounding box center [468, 9] width 3 height 3
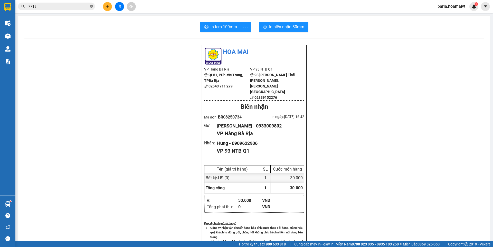
click at [91, 7] on icon "close-circle" at bounding box center [91, 6] width 3 height 3
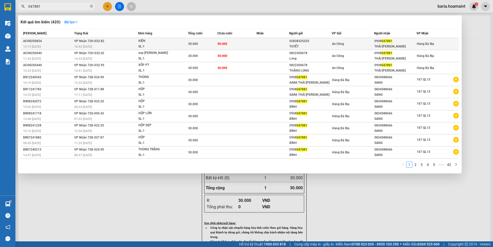
type input "047881"
click at [393, 43] on div "0908 047881" at bounding box center [395, 40] width 42 height 5
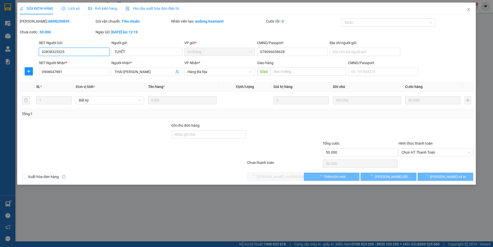
type input "02838325325"
type input "TUYẾT"
type input "079096038628"
type input "0908047881"
type input "THÁI [PERSON_NAME]"
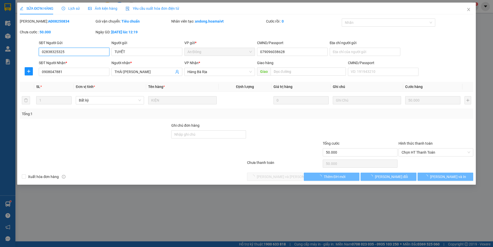
type input "50.000"
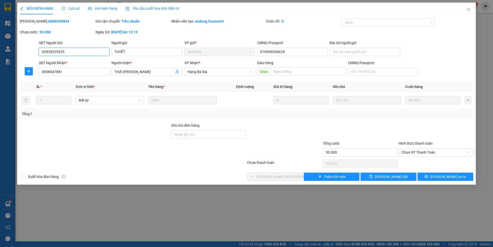
drag, startPoint x: 414, startPoint y: 151, endPoint x: 413, endPoint y: 157, distance: 6.5
click at [413, 152] on span "Chọn HT Thanh Toán" at bounding box center [435, 153] width 69 height 8
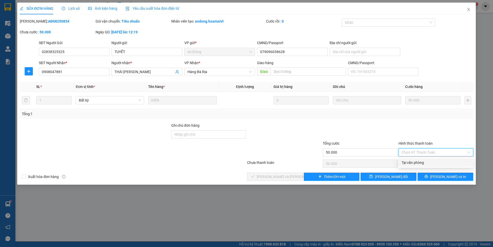
drag, startPoint x: 414, startPoint y: 162, endPoint x: 305, endPoint y: 182, distance: 110.1
click at [412, 162] on div "Tại văn phòng" at bounding box center [435, 163] width 69 height 6
type input "0"
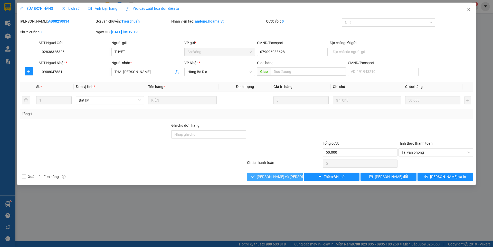
click at [289, 175] on span "[PERSON_NAME] và [PERSON_NAME] hàng" at bounding box center [291, 177] width 69 height 6
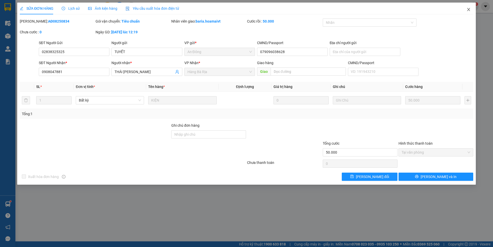
click at [468, 9] on icon "close" at bounding box center [468, 9] width 4 height 4
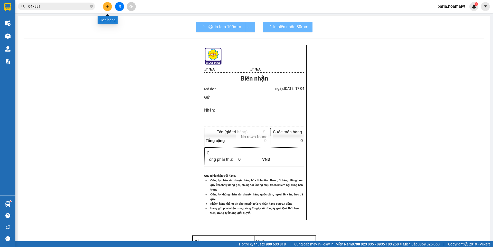
click at [107, 7] on icon "plus" at bounding box center [108, 7] width 4 height 4
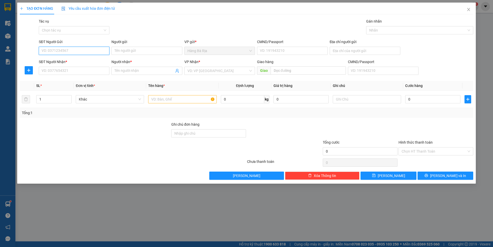
click at [83, 51] on input "SĐT Người Gửi" at bounding box center [74, 51] width 71 height 8
type input "0933704334"
click at [68, 61] on div "0933704334 - Tiên" at bounding box center [74, 61] width 64 height 6
type input "Tiên"
type input "079070030849"
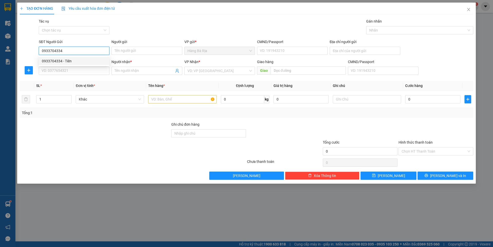
type input "0793952072"
type input "Thảo"
type input "0933704334"
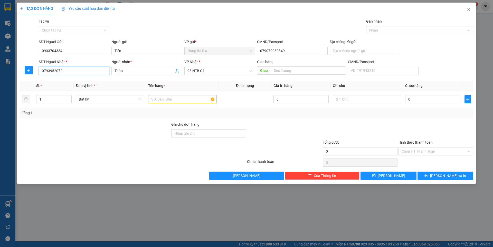
click at [72, 70] on input "0793952072" at bounding box center [74, 71] width 71 height 8
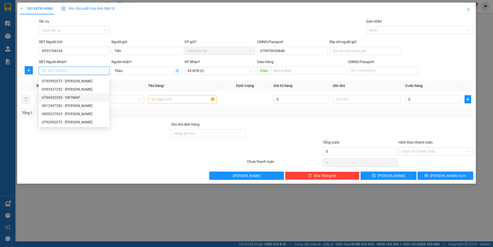
click at [79, 98] on div "0796332332 - VIETMAP" at bounding box center [74, 98] width 64 height 6
type input "0796332332"
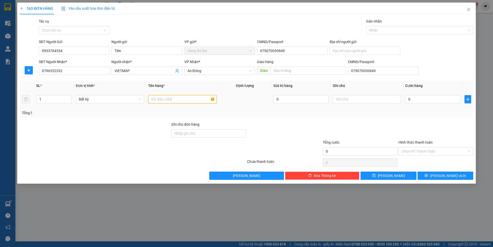
click at [163, 99] on input "text" at bounding box center [182, 99] width 68 height 8
click at [415, 103] on input "0" at bounding box center [432, 99] width 55 height 8
click at [436, 179] on button "[PERSON_NAME] và In" at bounding box center [445, 176] width 56 height 8
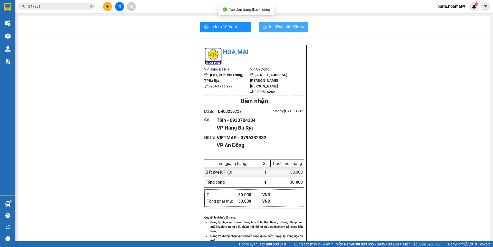
click at [271, 25] on span "In biên nhận 80mm" at bounding box center [286, 27] width 35 height 6
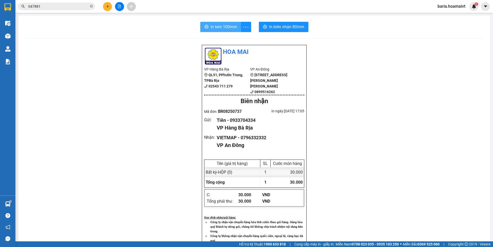
click at [221, 28] on span "In tem 100mm" at bounding box center [223, 27] width 26 height 6
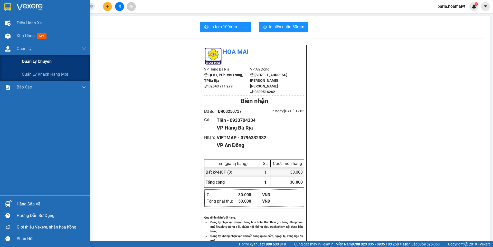
click at [35, 64] on span "Quản lý chuyến" at bounding box center [37, 61] width 30 height 6
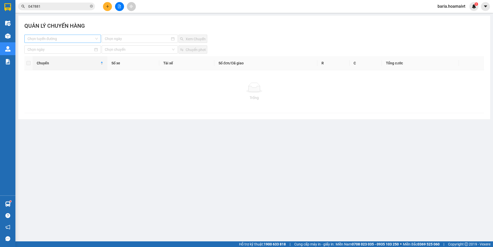
click at [80, 40] on input "search" at bounding box center [60, 39] width 67 height 8
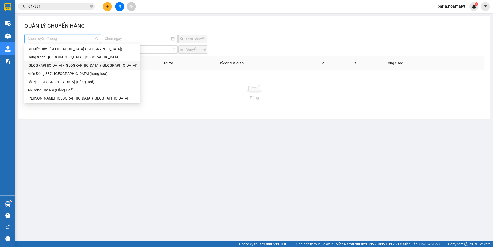
click at [68, 67] on div "[GEOGRAPHIC_DATA] - [GEOGRAPHIC_DATA] ([GEOGRAPHIC_DATA])" at bounding box center [82, 66] width 110 height 6
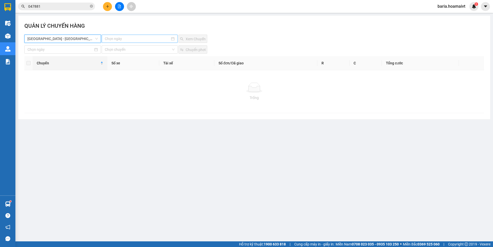
click at [117, 36] on input at bounding box center [137, 39] width 65 height 6
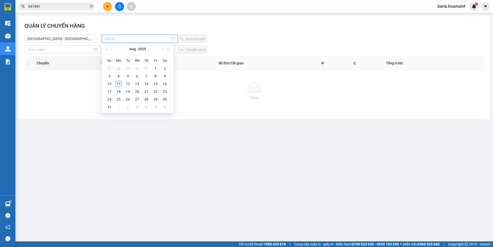
click at [119, 84] on div "11" at bounding box center [118, 84] width 6 height 6
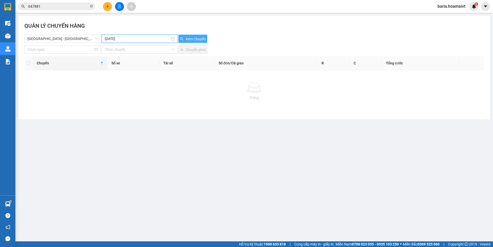
click at [185, 40] on button "Xem Chuyến" at bounding box center [192, 39] width 29 height 8
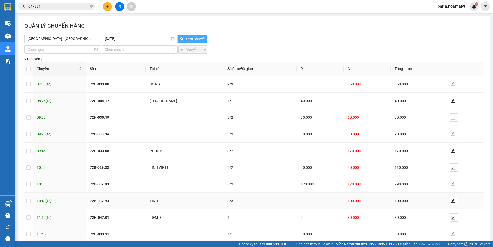
scroll to position [29, 0]
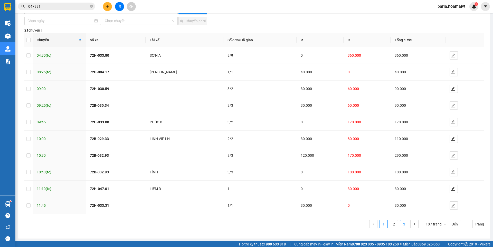
click at [402, 224] on link "3" at bounding box center [404, 224] width 8 height 8
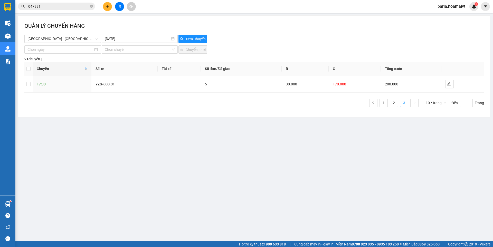
scroll to position [0, 0]
click at [393, 104] on link "2" at bounding box center [394, 103] width 8 height 8
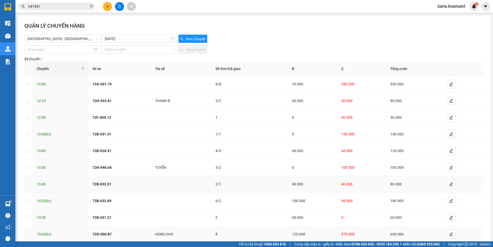
scroll to position [29, 0]
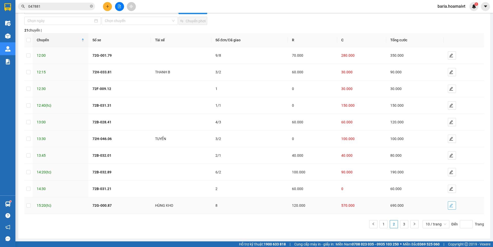
click at [449, 207] on icon "edit" at bounding box center [451, 205] width 4 height 4
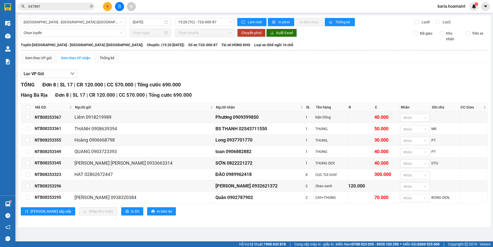
click at [110, 17] on div "[GEOGRAPHIC_DATA] - [GEOGRAPHIC_DATA] (Hàng Hoá) [DATE] 15:20 (TC) - 72G-000.…" at bounding box center [254, 121] width 472 height 212
click at [107, 23] on span "[GEOGRAPHIC_DATA] - [GEOGRAPHIC_DATA] ([GEOGRAPHIC_DATA])" at bounding box center [73, 22] width 99 height 8
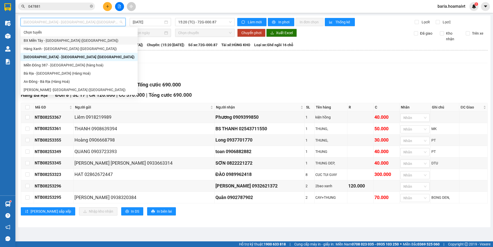
click at [98, 38] on div "BX Miền Tây - [GEOGRAPHIC_DATA] ([GEOGRAPHIC_DATA])" at bounding box center [79, 41] width 111 height 6
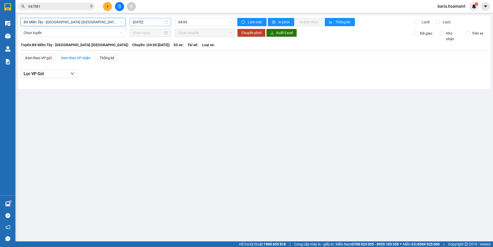
click at [151, 22] on input "[DATE]" at bounding box center [148, 22] width 31 height 6
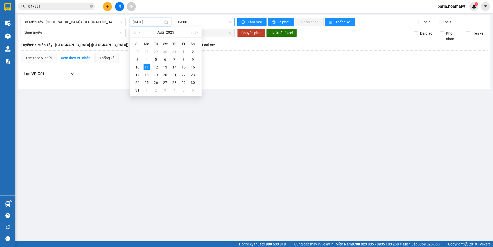
click at [188, 18] on span "04:00" at bounding box center [204, 22] width 53 height 8
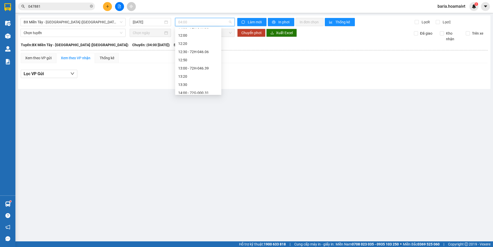
scroll to position [193, 0]
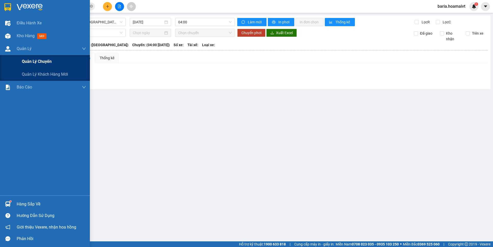
click at [37, 63] on span "Quản lý chuyến" at bounding box center [37, 61] width 30 height 6
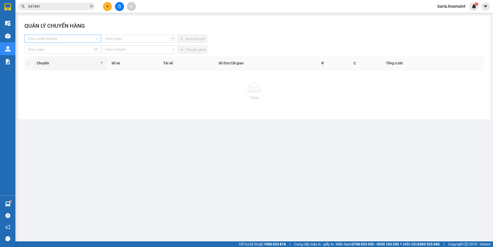
click at [85, 40] on input "search" at bounding box center [60, 39] width 67 height 8
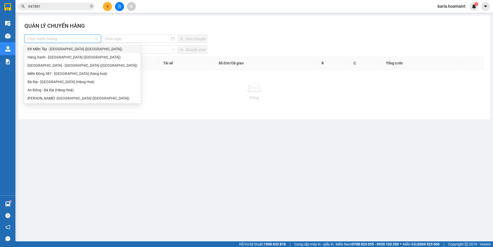
click at [77, 50] on div "BX Miền Tây - [GEOGRAPHIC_DATA] ([GEOGRAPHIC_DATA])" at bounding box center [82, 49] width 110 height 6
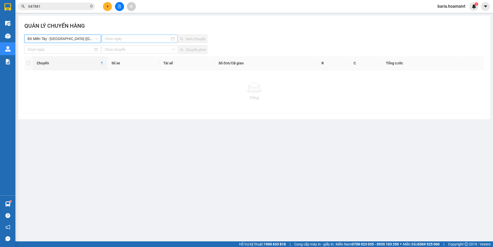
click at [112, 35] on div at bounding box center [140, 39] width 76 height 8
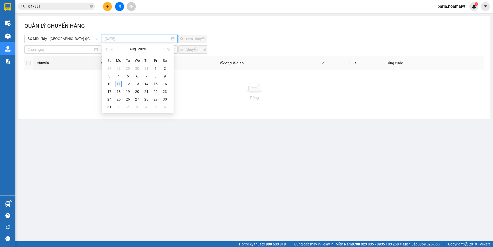
click at [119, 84] on div "11" at bounding box center [118, 84] width 6 height 6
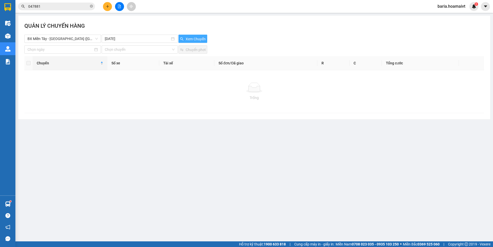
drag, startPoint x: 182, startPoint y: 39, endPoint x: 201, endPoint y: 23, distance: 25.1
click at [183, 39] on button "Xem Chuyến" at bounding box center [192, 39] width 29 height 8
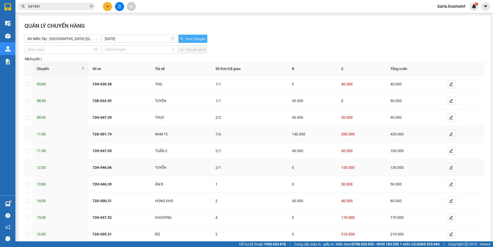
scroll to position [29, 0]
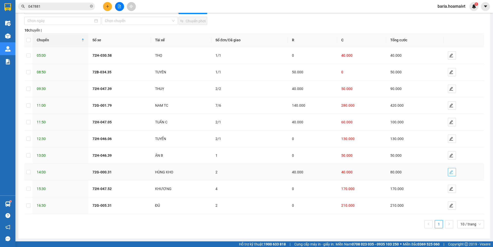
click at [448, 174] on button "button" at bounding box center [452, 172] width 8 height 8
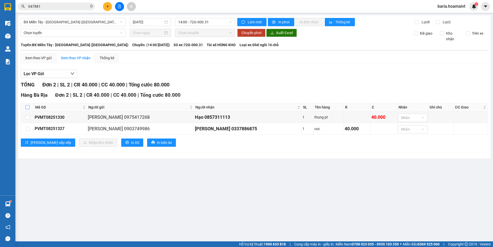
click at [26, 107] on input "checkbox" at bounding box center [27, 107] width 4 height 4
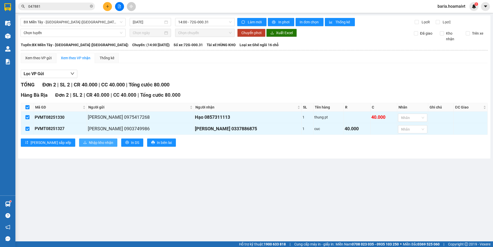
click at [89, 142] on span "Nhập kho nhận" at bounding box center [101, 143] width 24 height 6
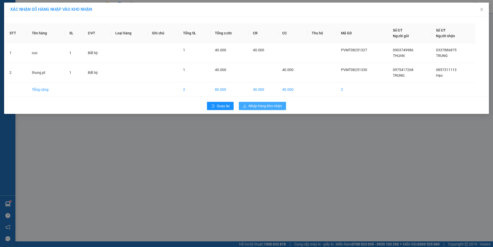
click at [254, 106] on span "Nhập hàng kho nhận" at bounding box center [264, 106] width 33 height 6
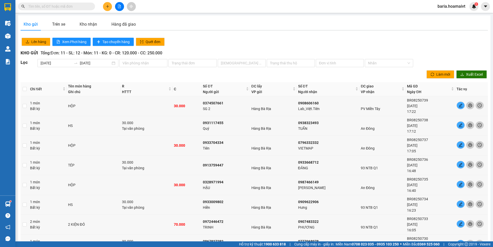
click at [85, 7] on input "text" at bounding box center [58, 7] width 61 height 6
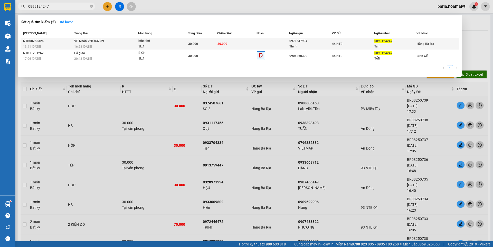
type input "0899124247"
click at [377, 46] on div "Tấn" at bounding box center [395, 46] width 42 height 5
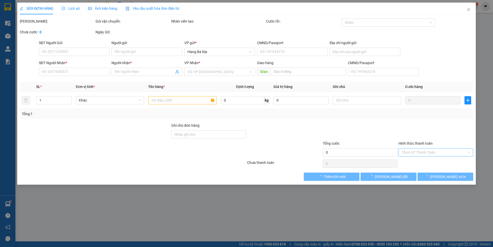
click at [410, 153] on div "Chọn HT Thanh Toán" at bounding box center [435, 152] width 75 height 8
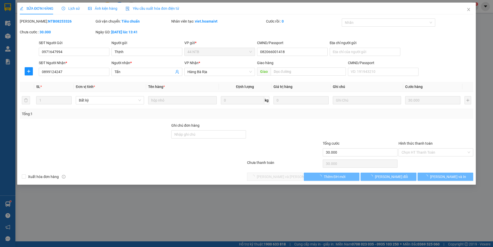
type input "0971647994"
type input "Thịnh"
type input "082066001418"
type input "0899124247"
type input "Tấn"
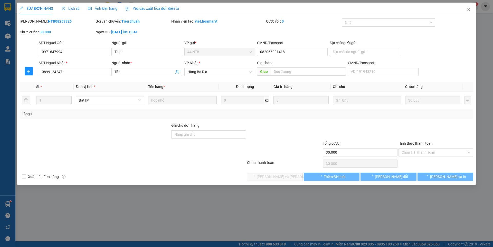
type input "30.000"
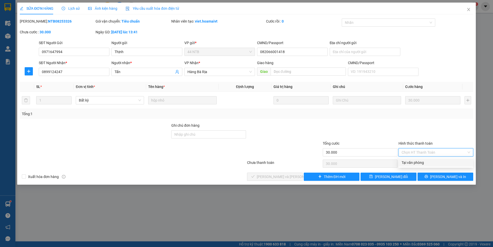
click at [410, 161] on div "Tại văn phòng" at bounding box center [435, 163] width 69 height 6
type input "0"
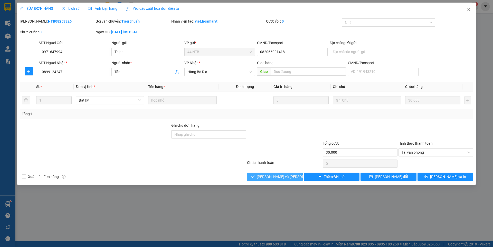
click at [273, 177] on span "[PERSON_NAME] và [PERSON_NAME] hàng" at bounding box center [291, 177] width 69 height 6
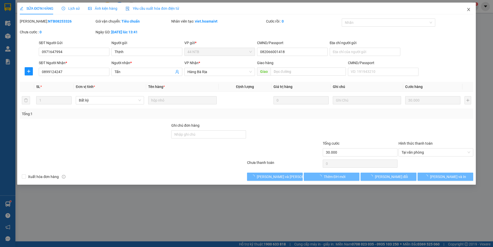
click at [467, 7] on span "Close" at bounding box center [468, 10] width 14 height 14
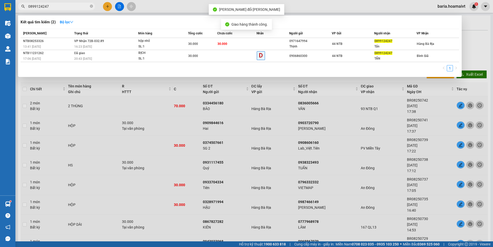
click at [83, 7] on input "0899124247" at bounding box center [58, 7] width 61 height 6
